Goal: Find specific page/section: Find specific page/section

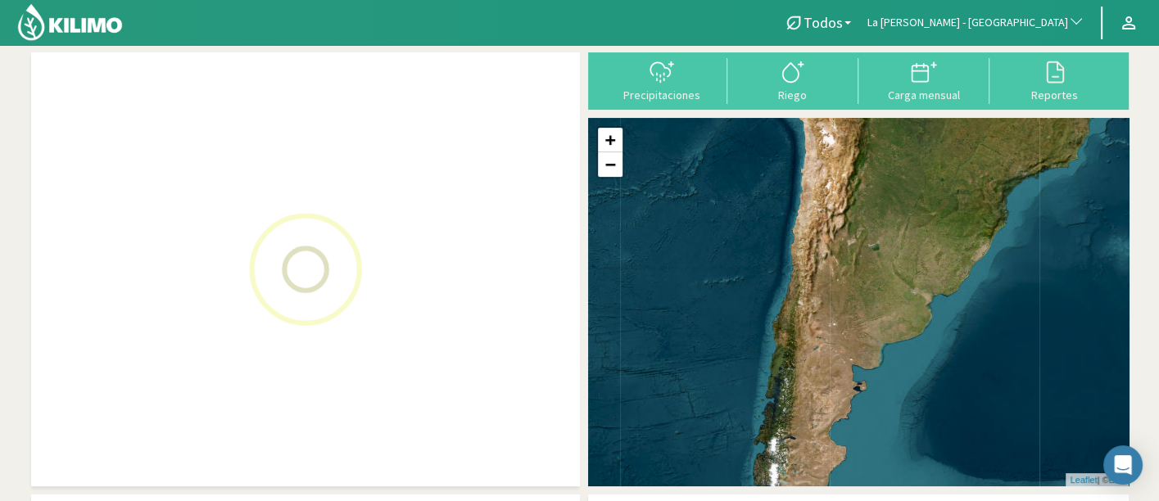
click at [984, 15] on span "La [PERSON_NAME] - [GEOGRAPHIC_DATA]" at bounding box center [967, 23] width 201 height 16
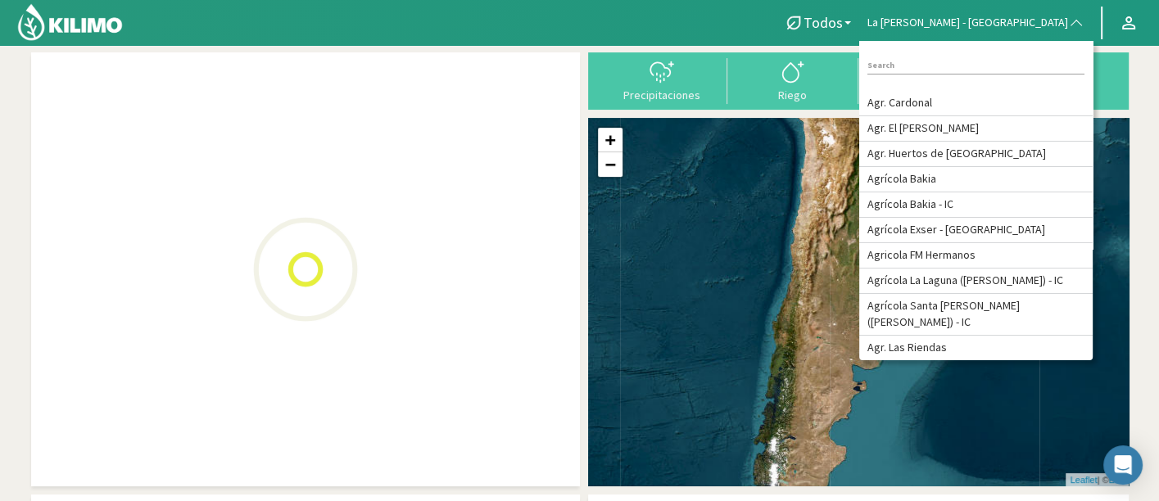
click at [1003, 64] on input at bounding box center [975, 65] width 217 height 17
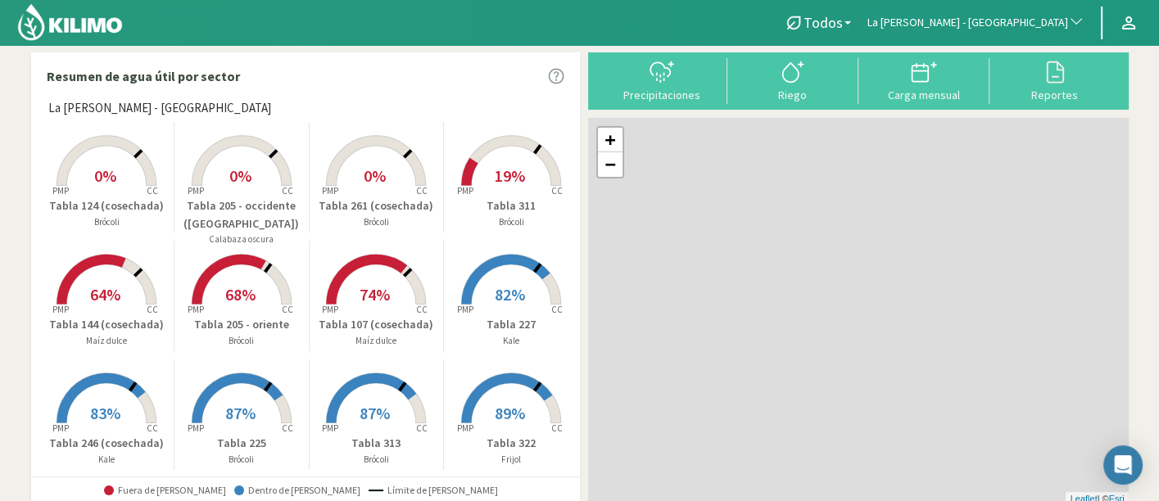
click at [1023, 24] on span "La [PERSON_NAME] - [GEOGRAPHIC_DATA]" at bounding box center [967, 23] width 201 height 16
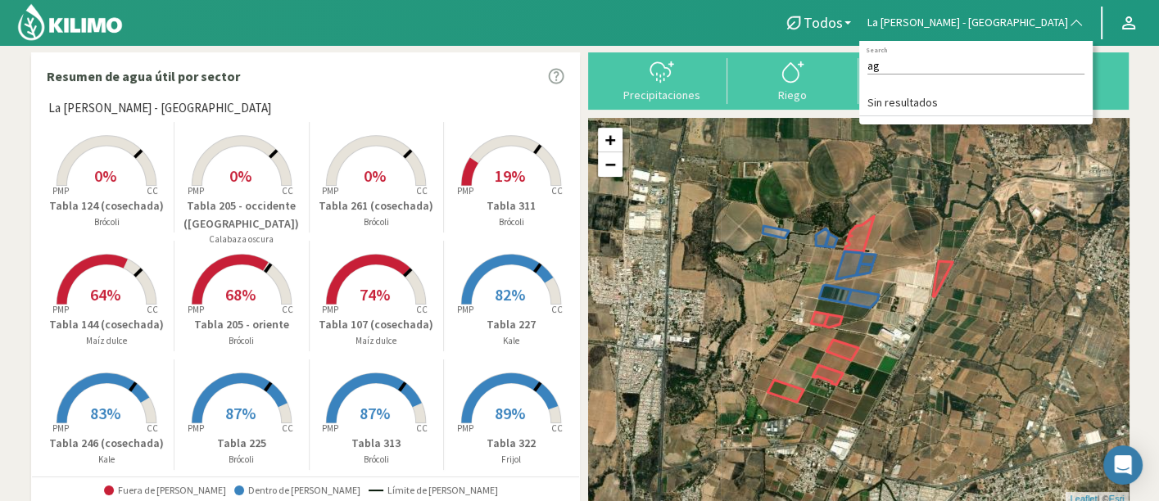
type input "a"
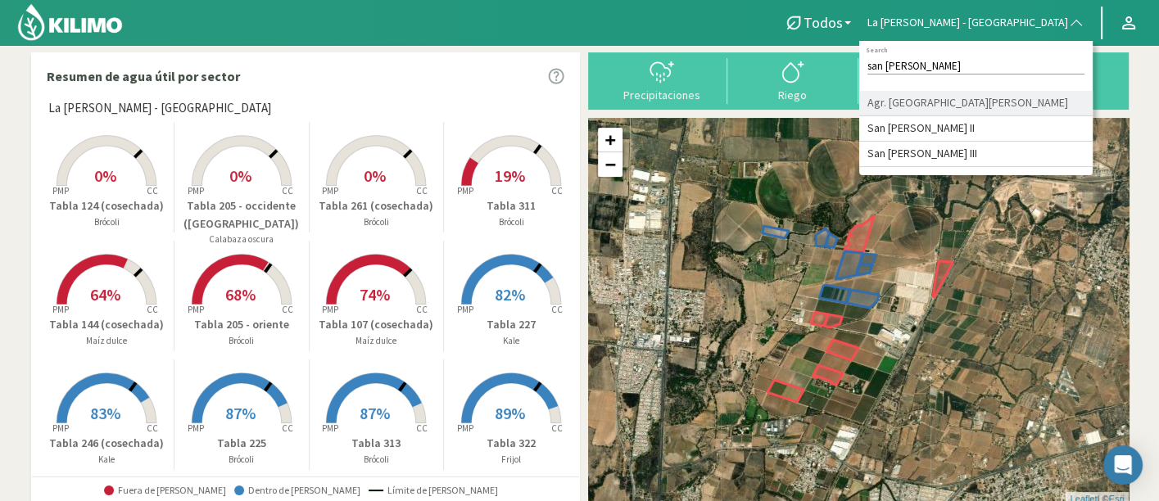
type input "san [PERSON_NAME]"
click at [1026, 99] on li "Agr. [GEOGRAPHIC_DATA][PERSON_NAME]" at bounding box center [975, 103] width 233 height 25
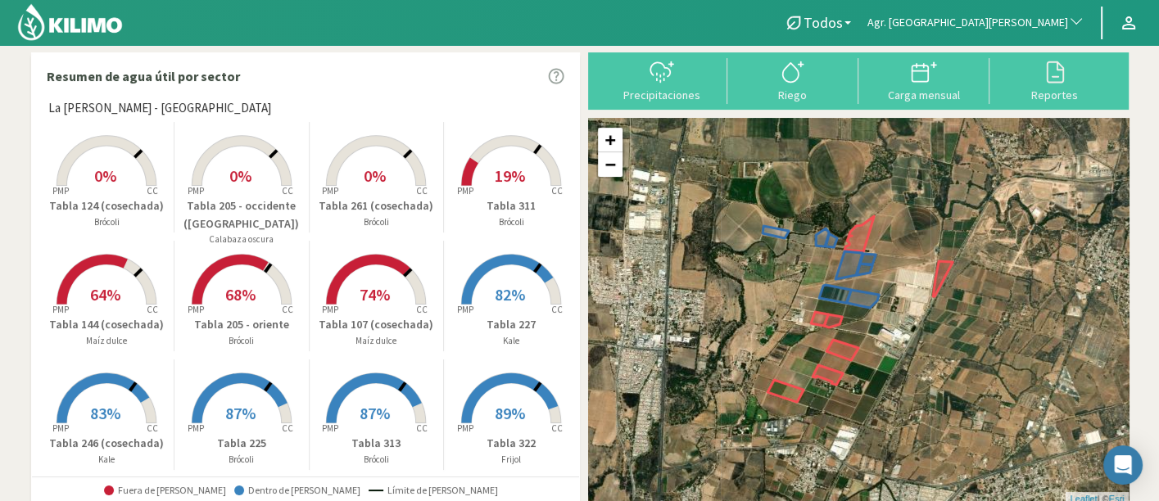
click at [1044, 25] on span "Agr. [GEOGRAPHIC_DATA][PERSON_NAME]" at bounding box center [967, 23] width 201 height 16
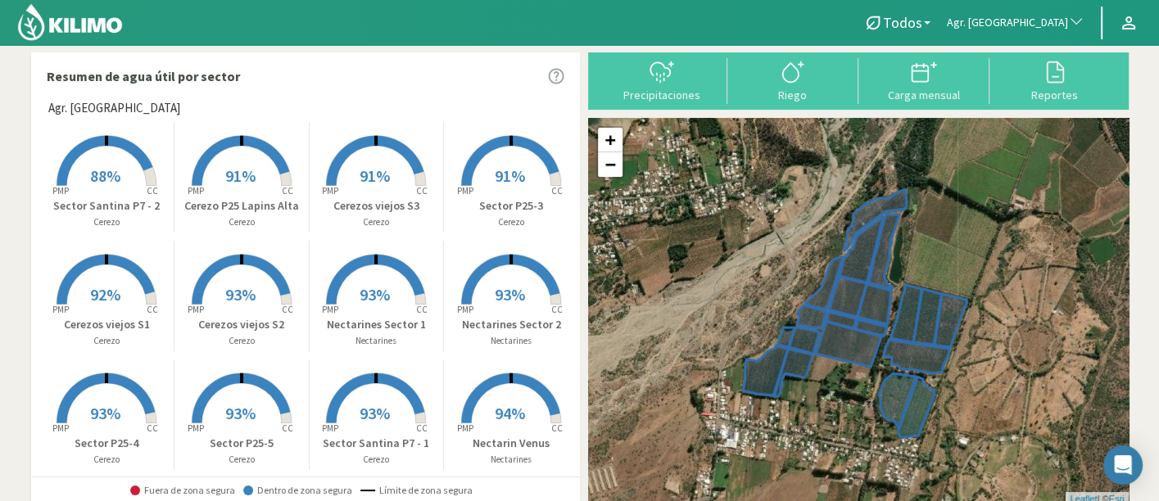
click at [395, 283] on rect at bounding box center [375, 306] width 131 height 131
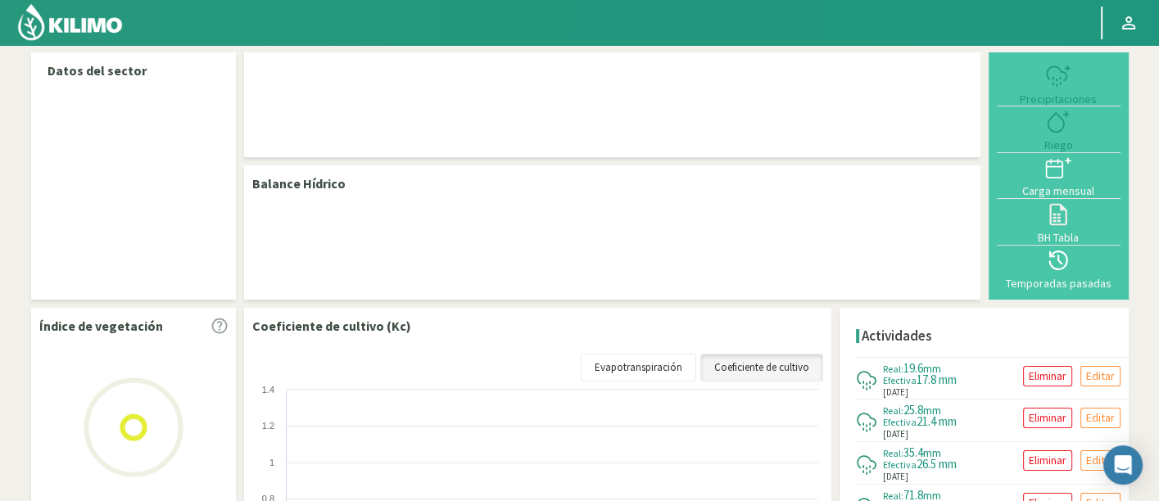
select select "19: Object"
select select "6: Object"
